Goal: Task Accomplishment & Management: Manage account settings

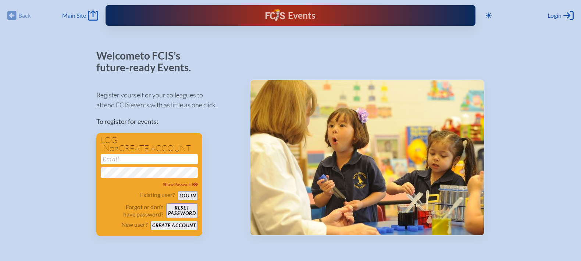
type input "[EMAIL_ADDRESS][DOMAIN_NAME]"
click at [445, 13] on div "Events Future Ready" at bounding box center [291, 15] width 370 height 21
click at [189, 192] on button "Log in" at bounding box center [188, 195] width 20 height 9
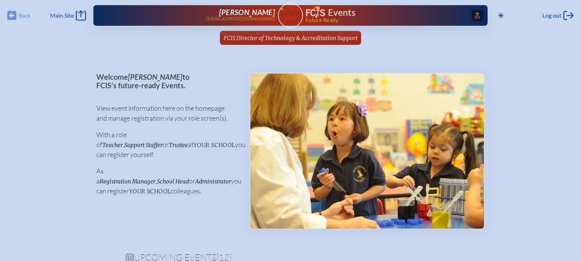
click at [477, 12] on span "Access Users..." at bounding box center [478, 16] width 12 height 12
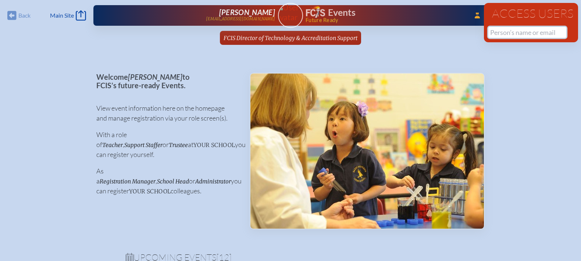
click at [497, 32] on input "text" at bounding box center [527, 32] width 78 height 11
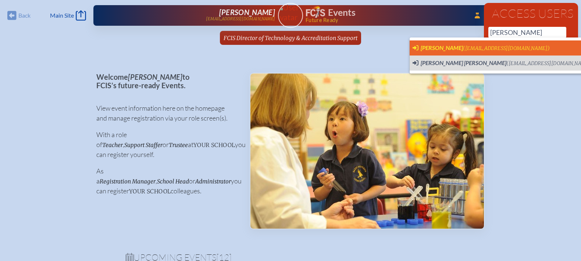
click at [498, 46] on span "(lola.arbuzow@thebenjaminschool.org)" at bounding box center [506, 48] width 87 height 6
type input "[EMAIL_ADDRESS][DOMAIN_NAME]"
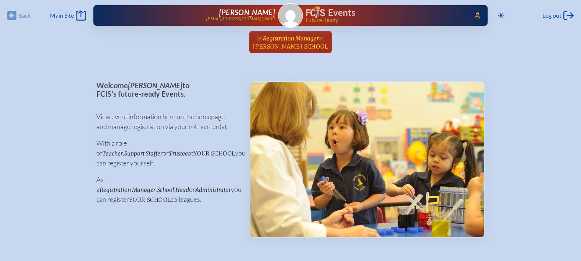
click at [288, 35] on span "Registration Manager" at bounding box center [291, 38] width 56 height 7
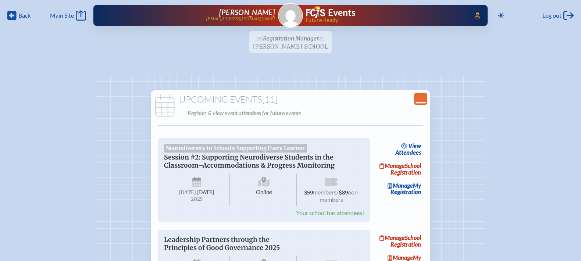
click at [425, 101] on icon "Close Console" at bounding box center [421, 99] width 10 height 10
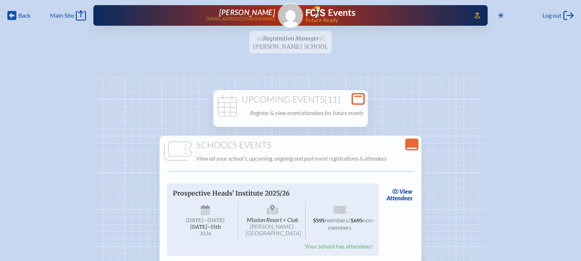
click at [415, 141] on icon "Close Console" at bounding box center [412, 144] width 10 height 10
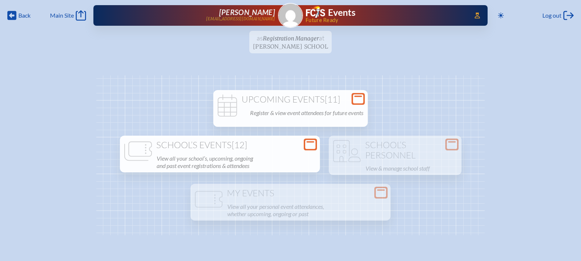
click at [349, 104] on h1 "Upcoming Events [11]" at bounding box center [290, 100] width 149 height 10
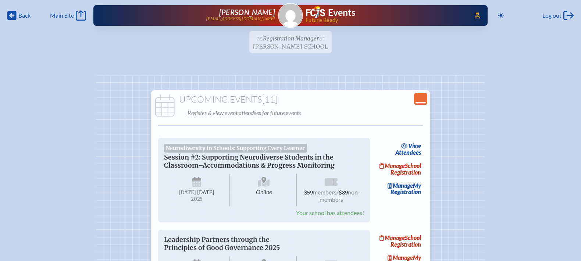
scroll to position [30, 0]
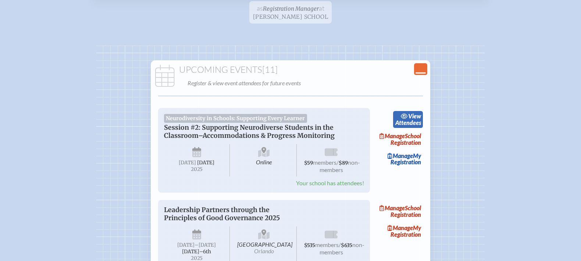
click at [414, 117] on span "view" at bounding box center [414, 116] width 13 height 7
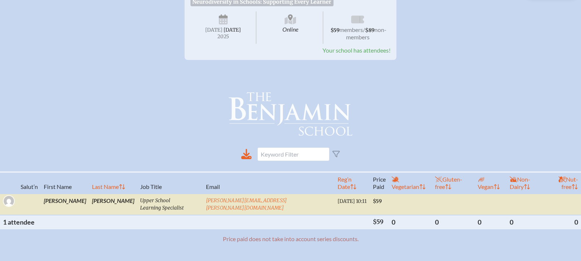
scroll to position [168, 0]
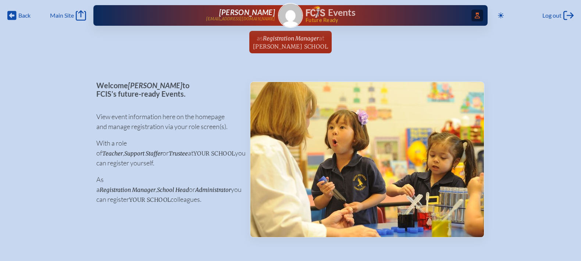
click at [476, 14] on icon at bounding box center [477, 16] width 5 height 6
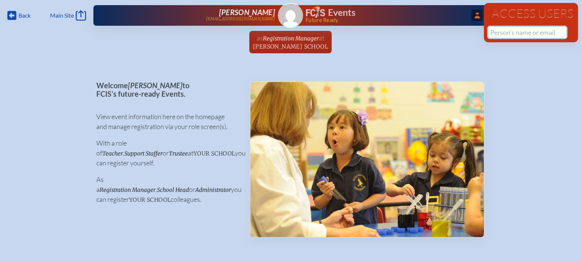
click at [510, 33] on input "text" at bounding box center [527, 32] width 78 height 11
paste input "Kim Esposito"
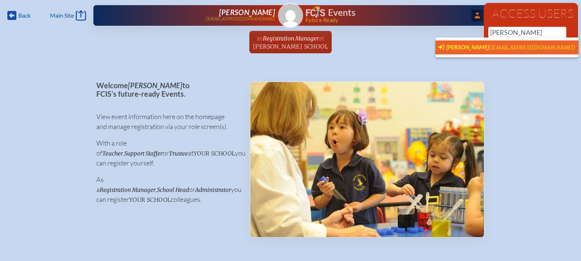
click at [522, 43] on span "Kimberly Esposito (kesposito@lccdayschool.com)" at bounding box center [506, 47] width 137 height 8
type input "kesposito@lccdayschool.com"
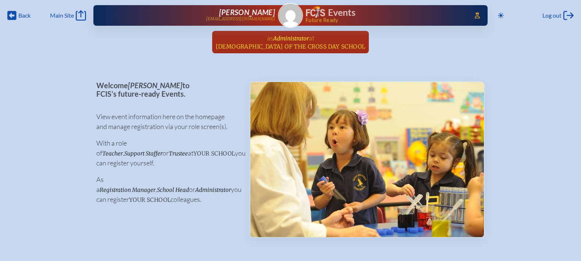
click at [291, 39] on span "Administrator" at bounding box center [291, 38] width 36 height 7
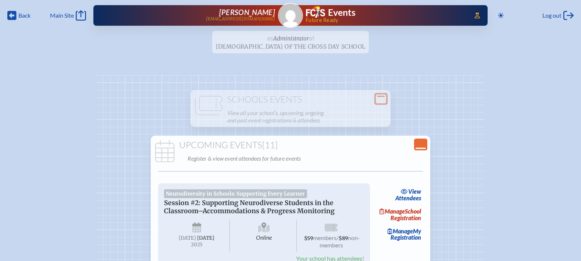
click at [423, 144] on icon "Close Console" at bounding box center [421, 144] width 10 height 10
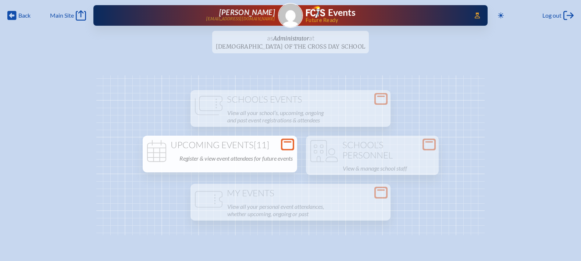
click at [269, 151] on div "Upcoming Events [11] Register & view event attendees for future events" at bounding box center [220, 152] width 152 height 24
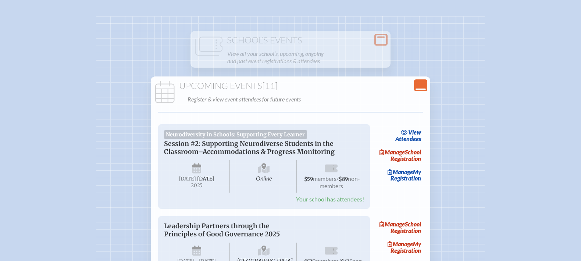
scroll to position [80, 0]
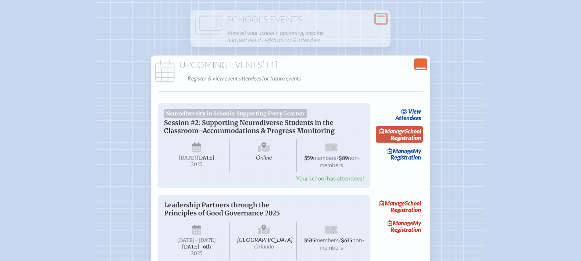
click at [413, 139] on link "Manage School Registration" at bounding box center [399, 134] width 47 height 17
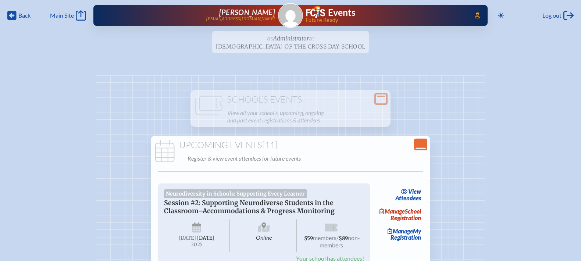
scroll to position [80, 0]
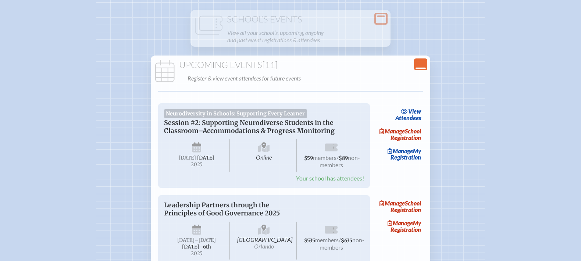
click at [414, 67] on div "Close Console" at bounding box center [420, 64] width 13 height 12
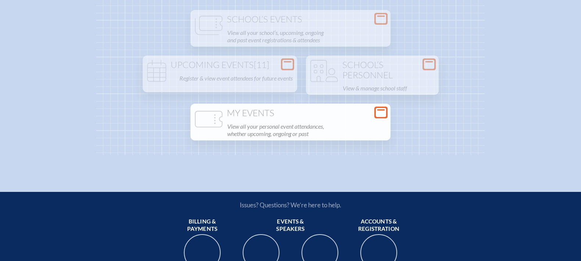
click at [332, 127] on p "View all your personal event attendances, whether upcoming, ongoing or past" at bounding box center [306, 130] width 159 height 18
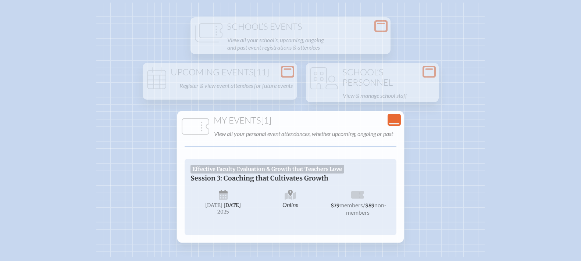
scroll to position [72, 0]
click at [394, 120] on icon "Close Console" at bounding box center [394, 120] width 10 height 10
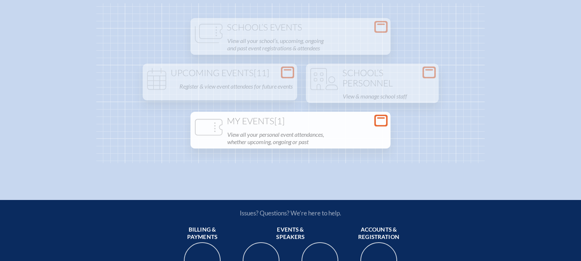
click at [394, 120] on div "Open Console School’s Events View all your school’s, upcoming, ongoing and past…" at bounding box center [290, 83] width 388 height 160
click at [385, 121] on icon at bounding box center [381, 120] width 10 height 9
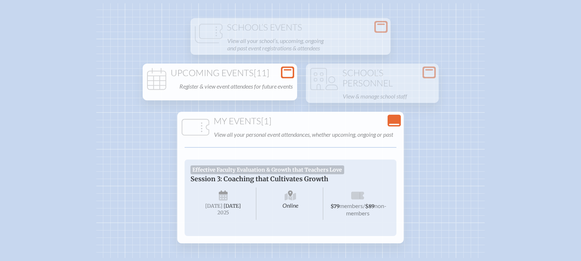
click at [264, 77] on span "[11]" at bounding box center [261, 72] width 15 height 11
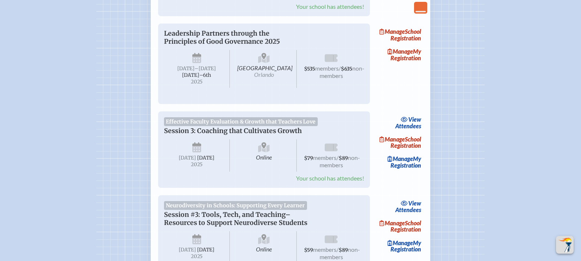
scroll to position [273, 0]
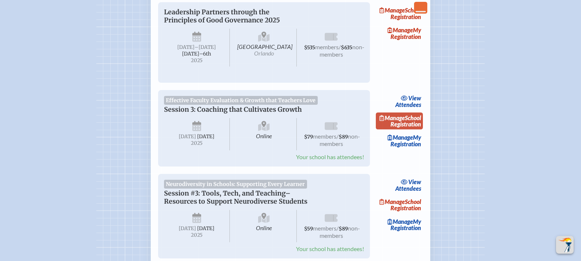
click at [412, 129] on link "Manage School Registration" at bounding box center [399, 121] width 47 height 17
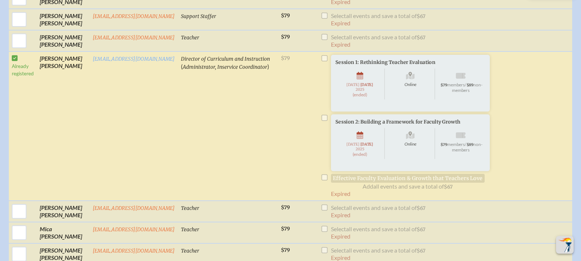
scroll to position [449, 0]
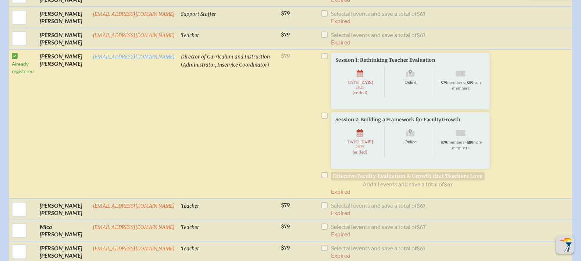
click at [321, 185] on li "Session 2: Building a Framework for Faculty Growth Online Tuesday , September 3…" at bounding box center [408, 150] width 174 height 76
click at [321, 120] on li "Session 2: Building a Framework for Faculty Growth Online Tuesday , September 3…" at bounding box center [408, 150] width 174 height 76
click at [321, 54] on li "Session 1: Rethinking Teacher Evaluation Online Tuesday , September 16th , 2025…" at bounding box center [408, 91] width 174 height 76
